Goal: Transaction & Acquisition: Purchase product/service

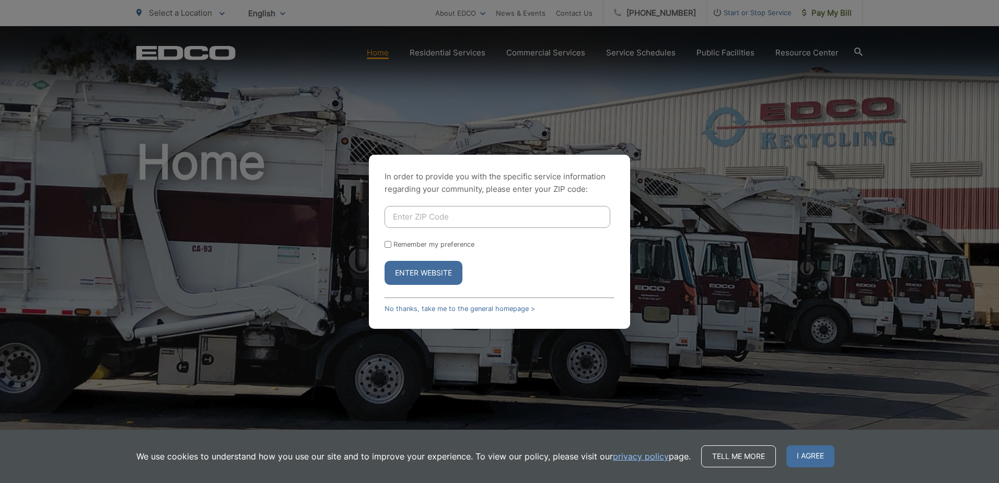
click at [525, 212] on input "Enter ZIP Code" at bounding box center [498, 217] width 226 height 22
type input "92024"
click at [385, 261] on button "Enter Website" at bounding box center [424, 273] width 78 height 24
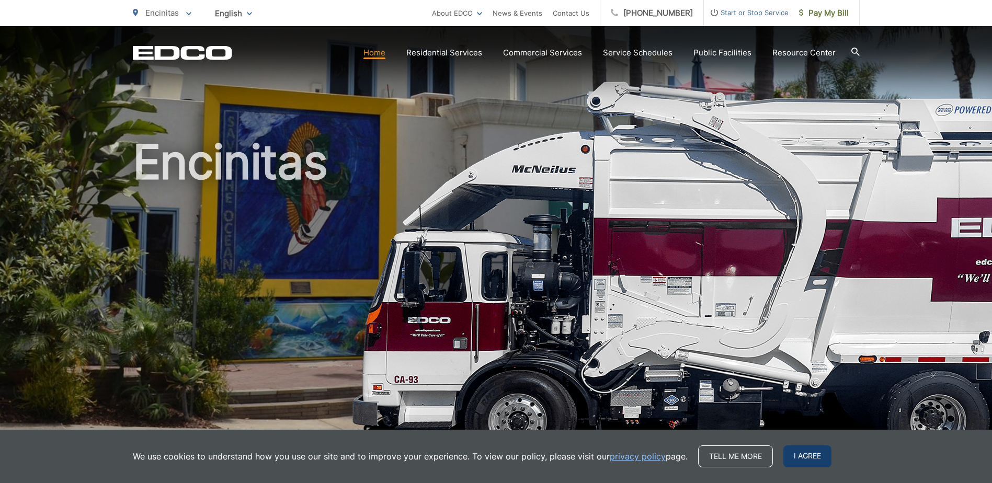
click at [790, 459] on span "I agree" at bounding box center [807, 456] width 48 height 22
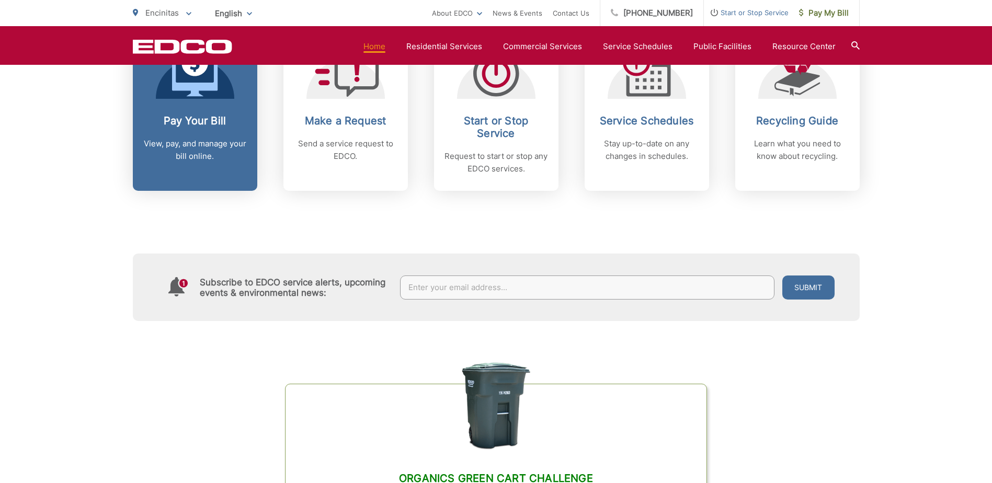
scroll to position [470, 0]
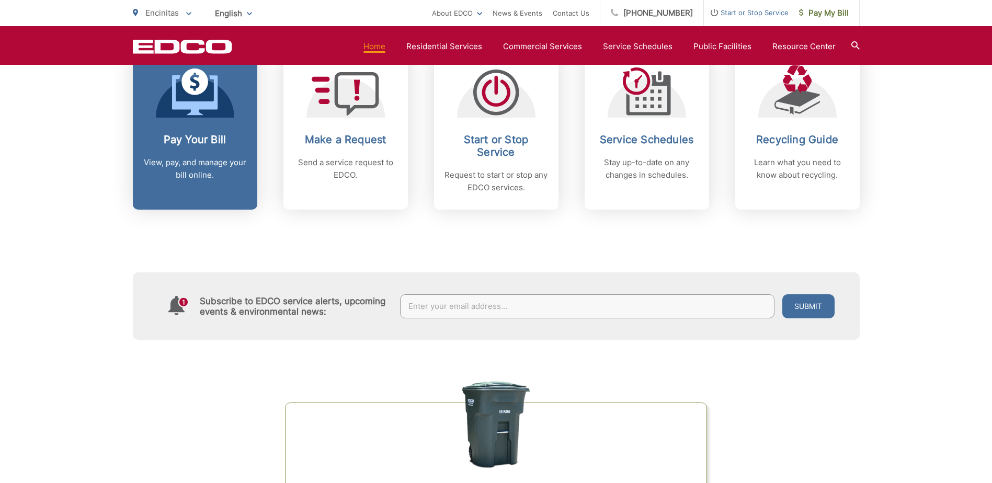
click at [190, 146] on div "Pay Your Bill View, pay, and manage your bill online." at bounding box center [194, 157] width 103 height 48
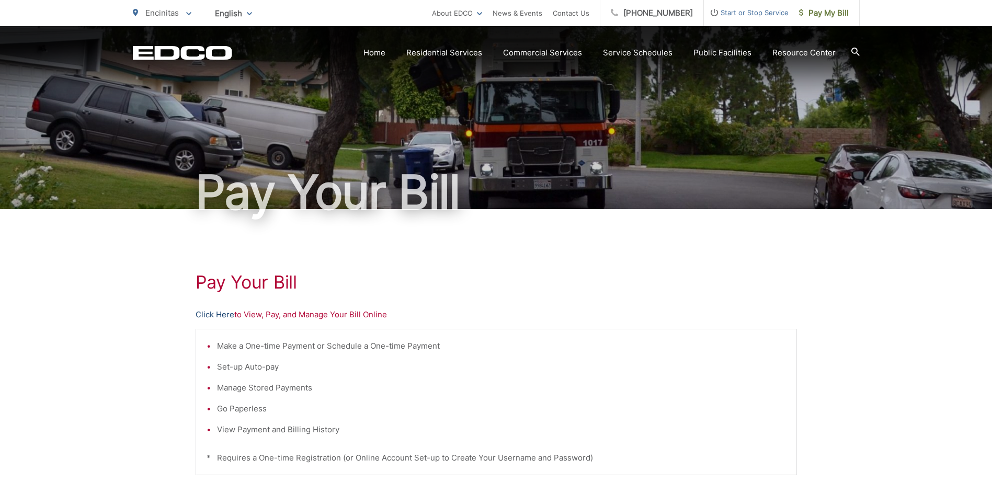
click at [205, 313] on link "Click Here" at bounding box center [214, 314] width 39 height 13
